Goal: Information Seeking & Learning: Check status

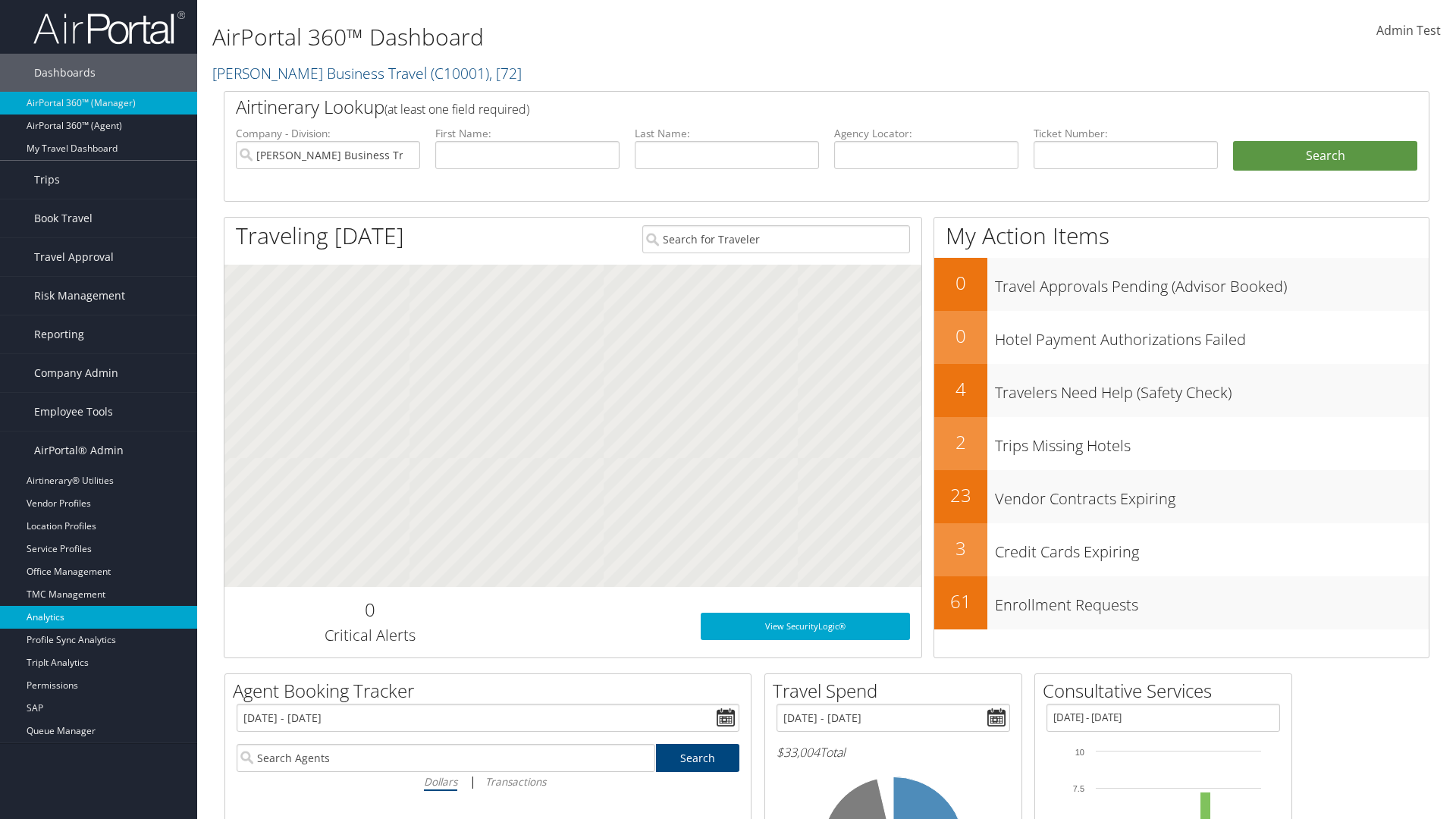
click at [98, 617] on link "Analytics" at bounding box center [98, 617] width 198 height 23
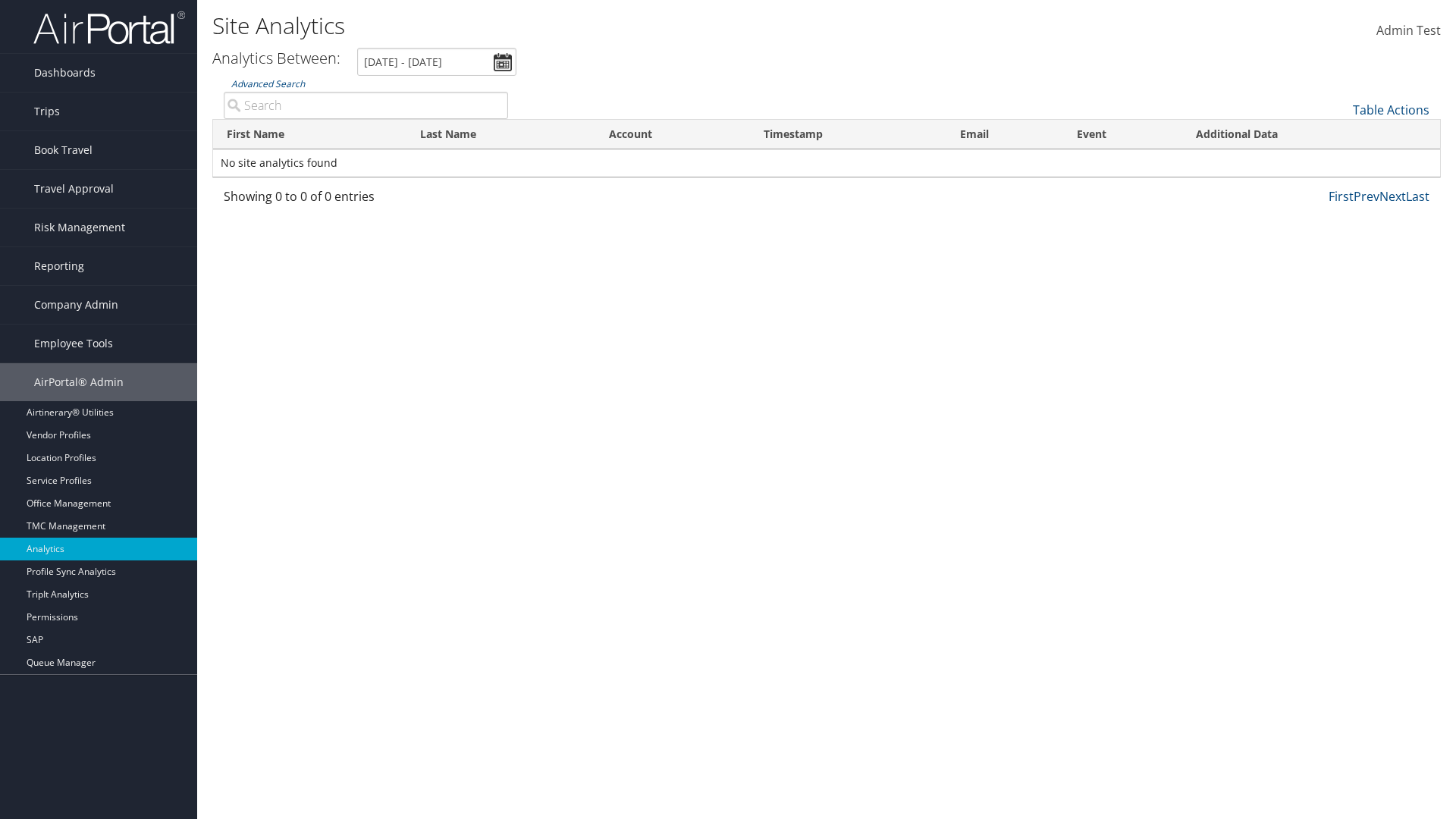
click at [268, 83] on link "Advanced Search" at bounding box center [268, 83] width 73 height 13
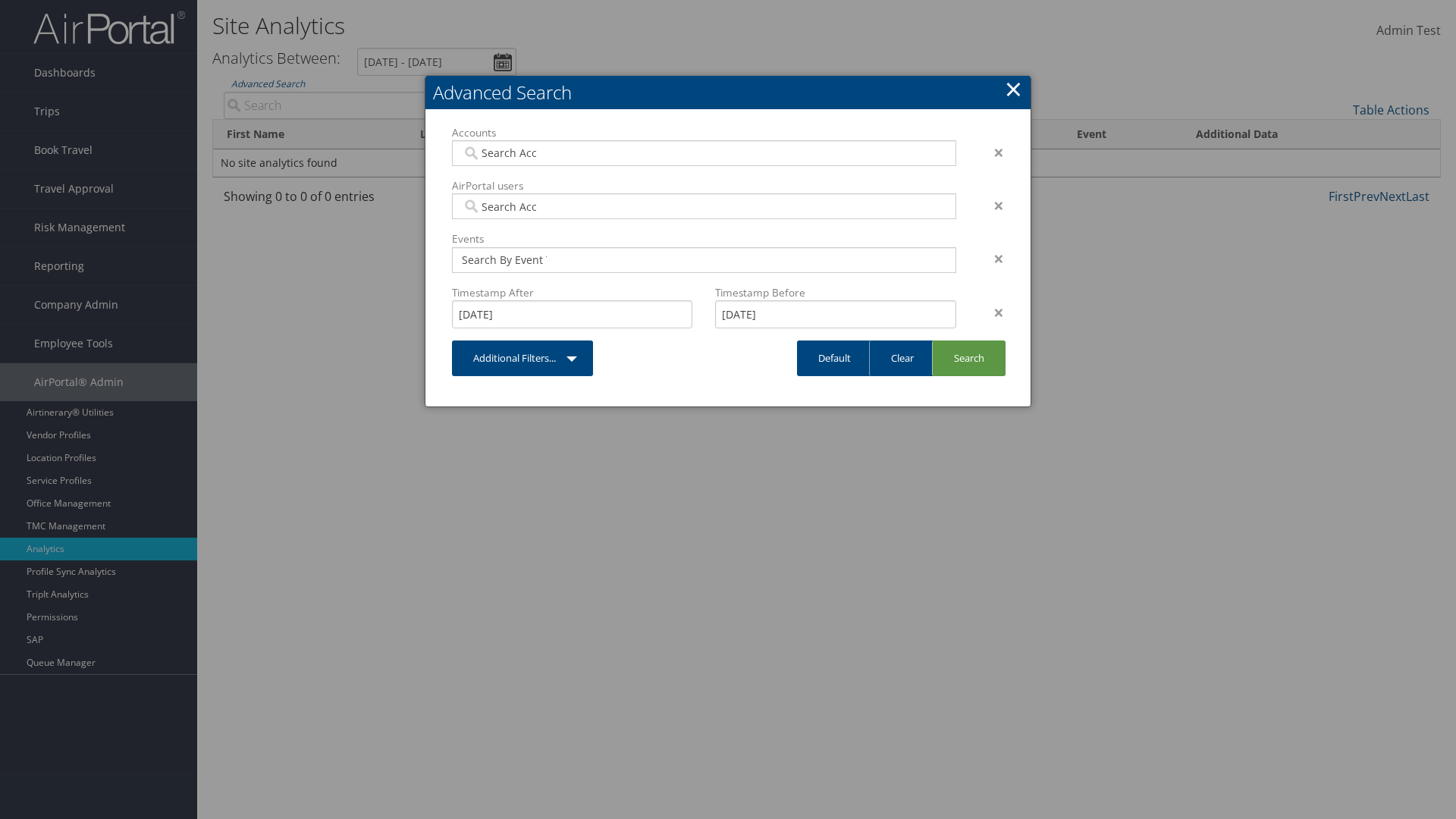
click at [1013, 89] on link "×" at bounding box center [1014, 88] width 17 height 31
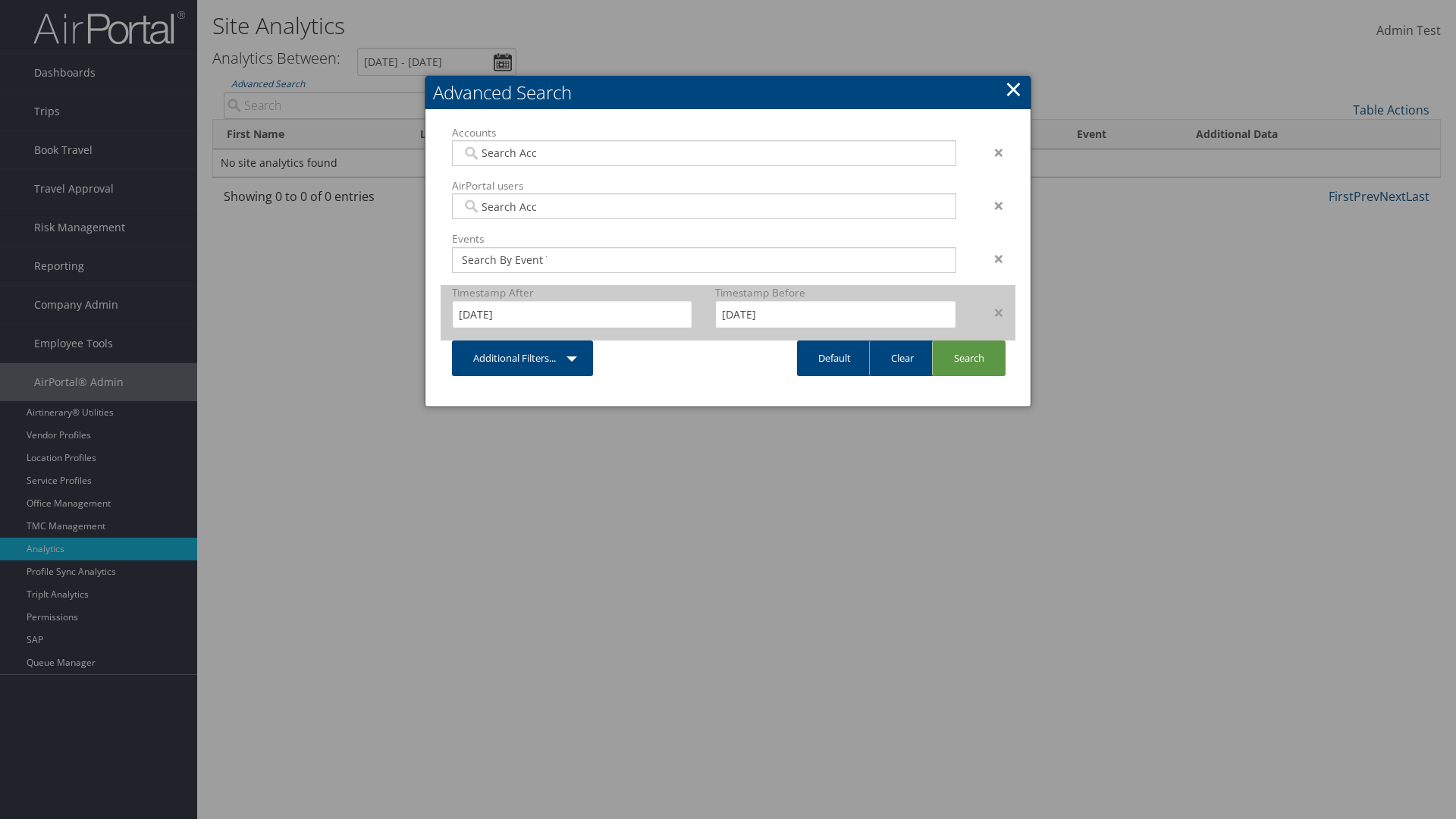
click at [992, 312] on div "×" at bounding box center [992, 312] width 48 height 18
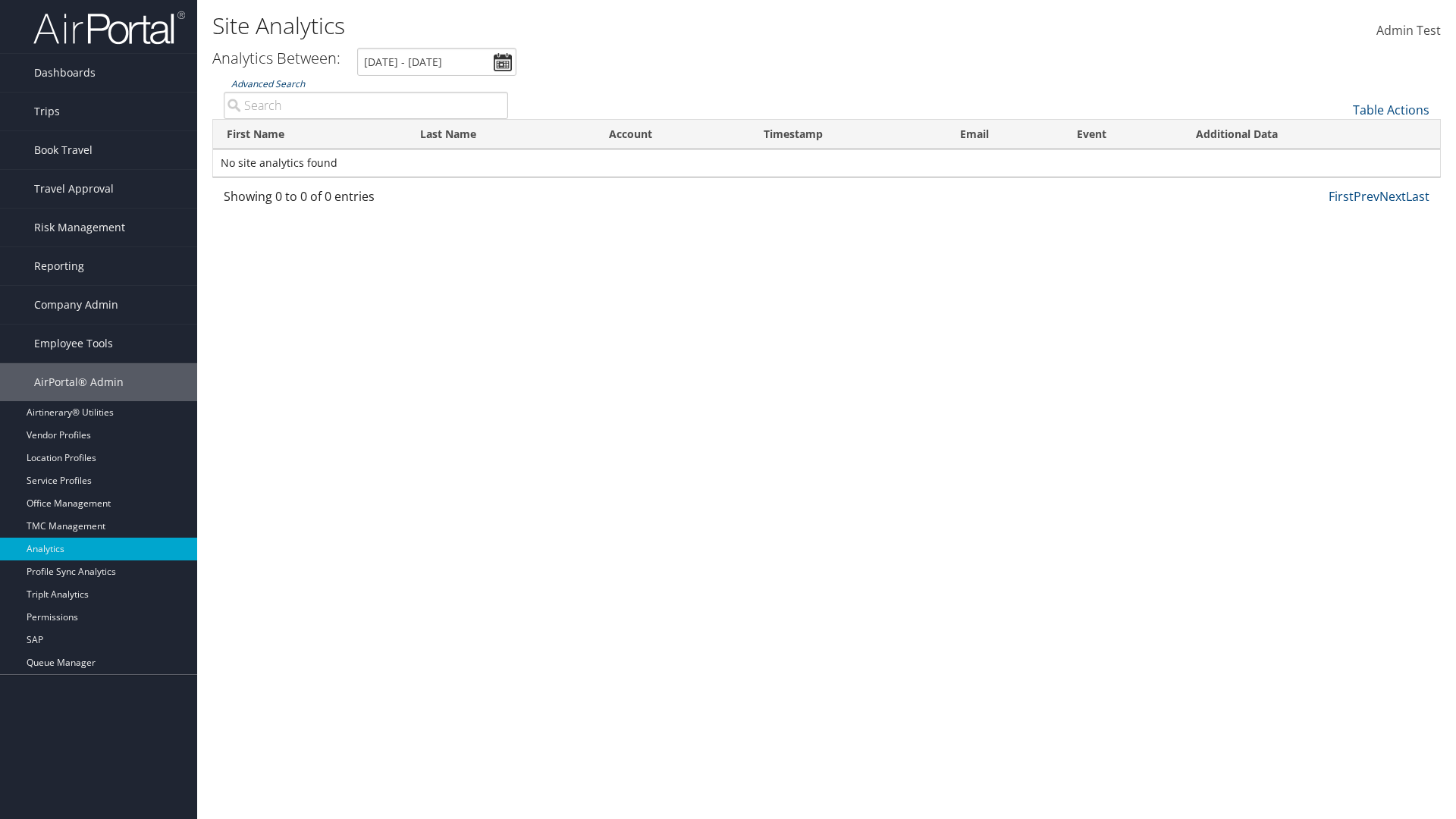
click at [268, 83] on link "Advanced Search" at bounding box center [268, 83] width 73 height 13
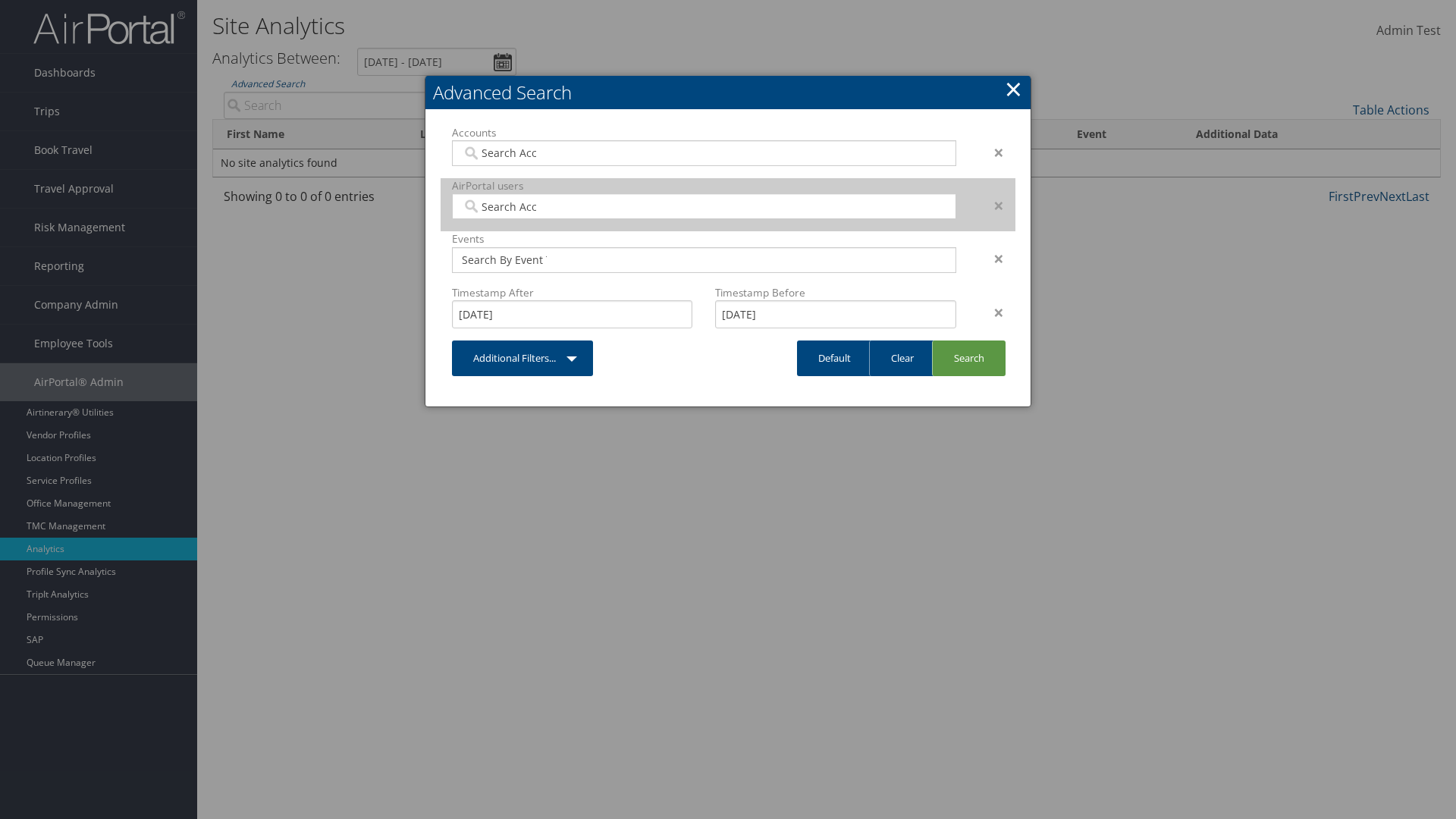
click at [504, 206] on input "search" at bounding box center [504, 205] width 85 height 15
type input "[PERSON_NAME] Download"
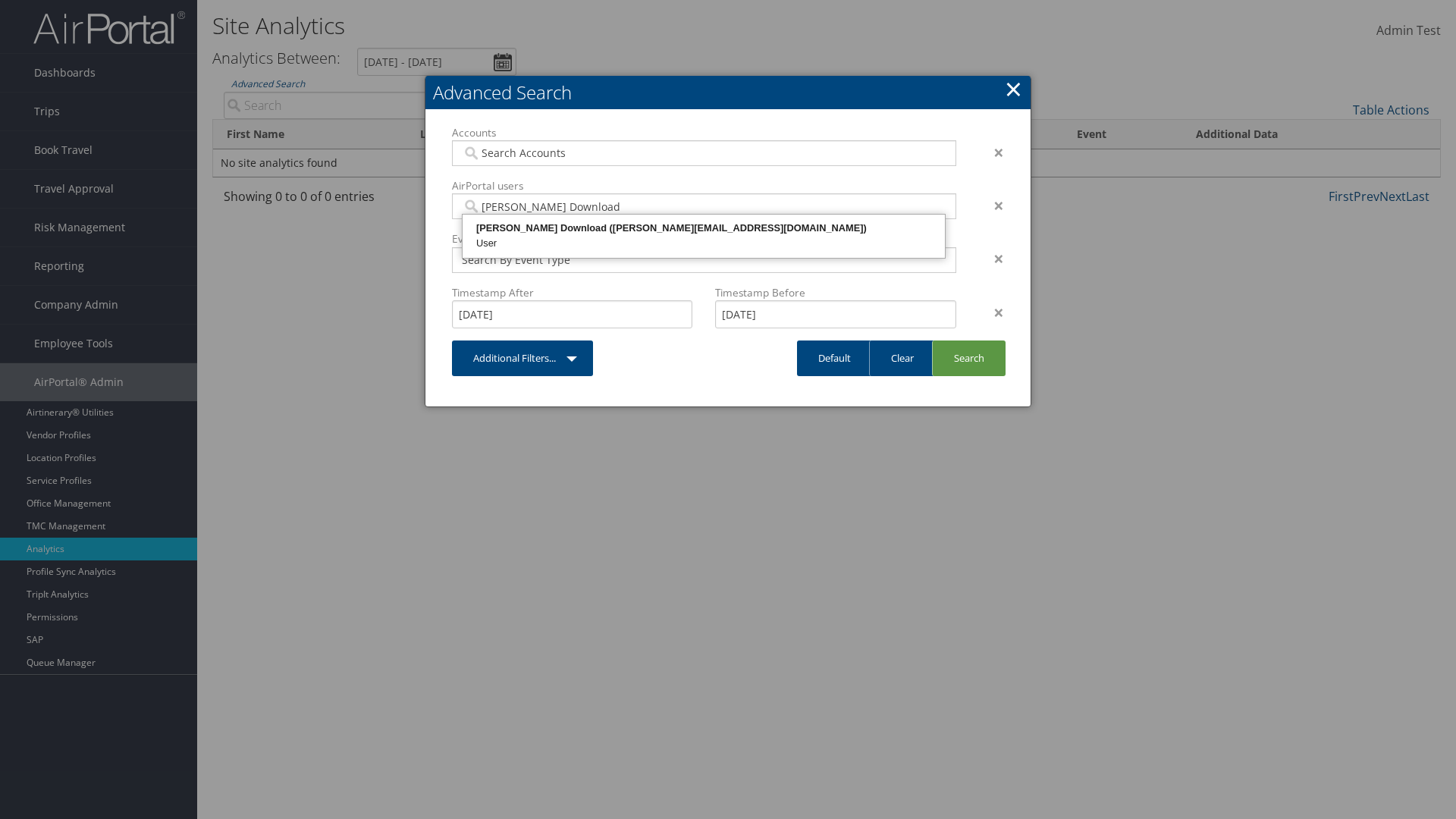
click at [704, 228] on div "[PERSON_NAME] Download ([PERSON_NAME][EMAIL_ADDRESS][DOMAIN_NAME])" at bounding box center [704, 227] width 478 height 15
type input "868356"
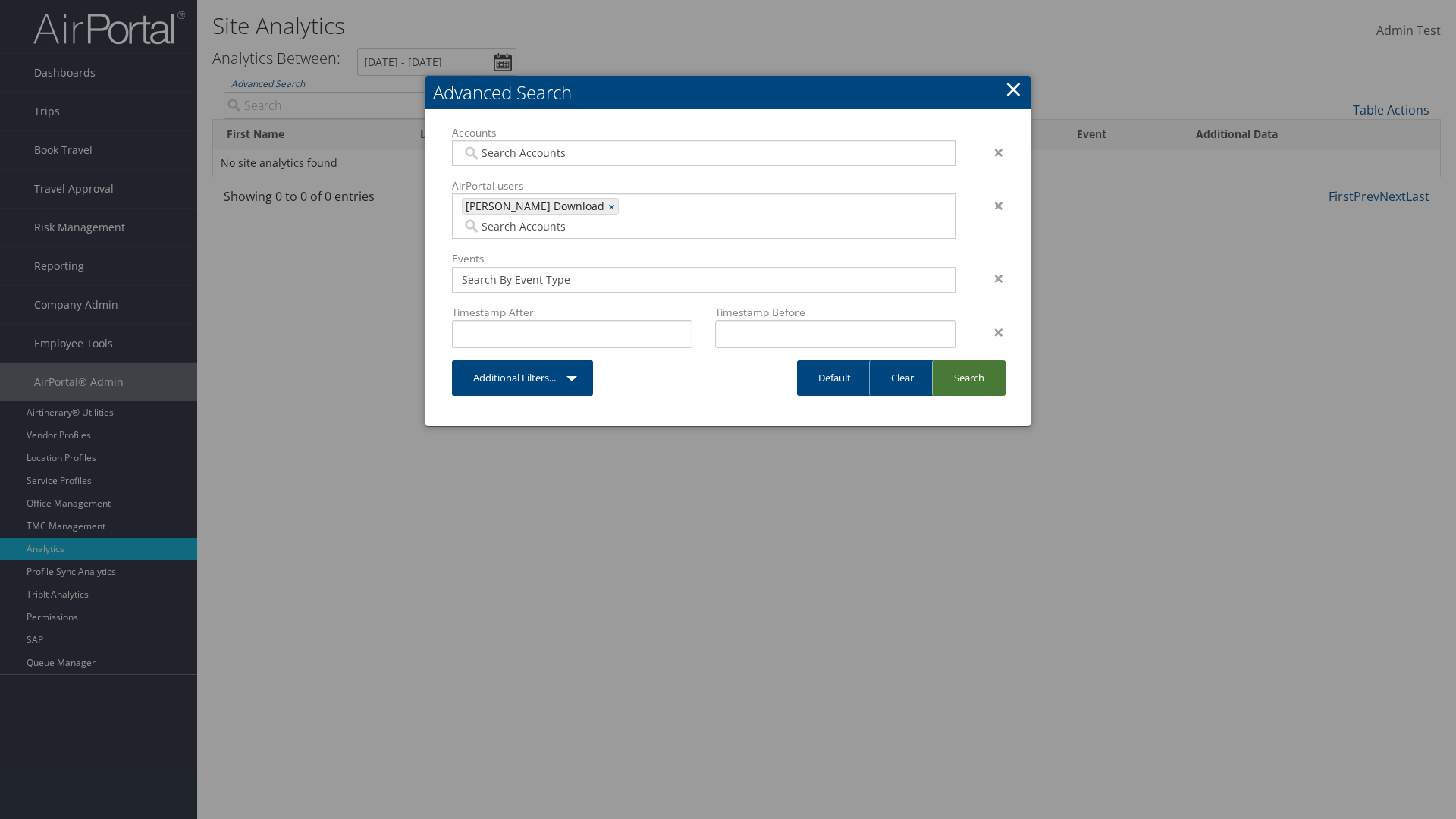
click at [969, 360] on link "Search" at bounding box center [968, 378] width 73 height 35
